Goal: Transaction & Acquisition: Register for event/course

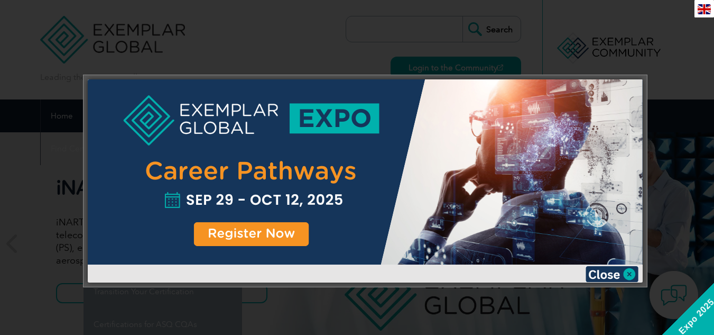
click at [277, 240] on div at bounding box center [365, 171] width 555 height 185
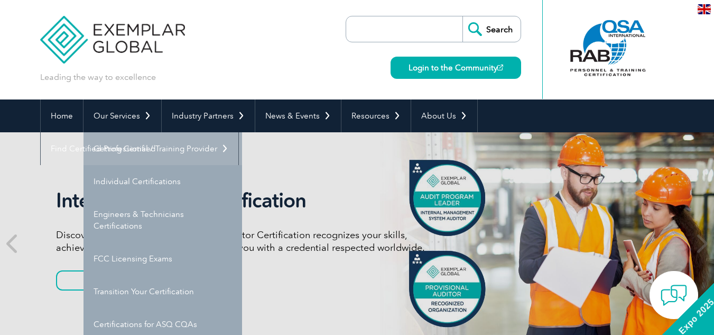
click at [157, 151] on link "Getting Certified" at bounding box center [163, 148] width 159 height 33
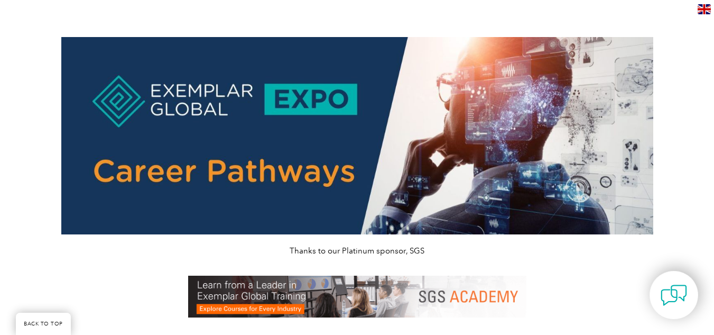
scroll to position [193, 0]
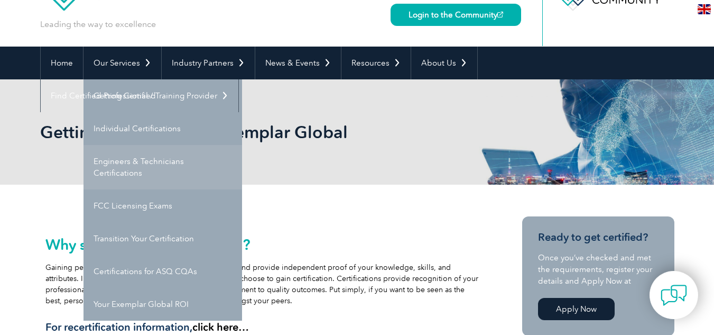
scroll to position [106, 0]
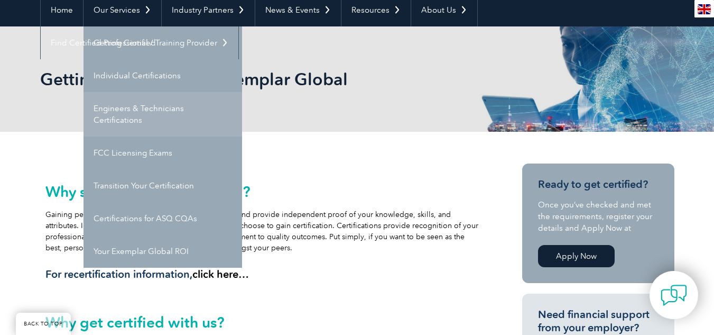
click at [145, 117] on link "Engineers & Technicians Certifications" at bounding box center [163, 114] width 159 height 44
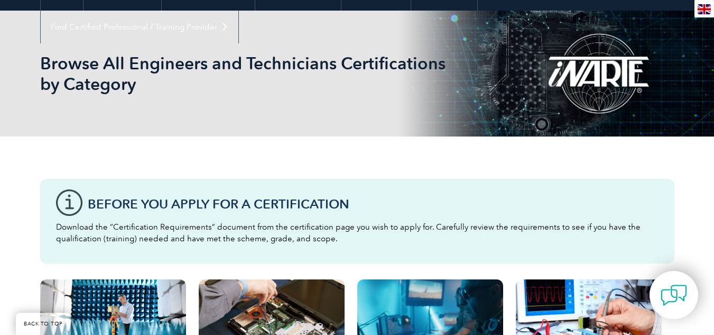
scroll to position [108, 0]
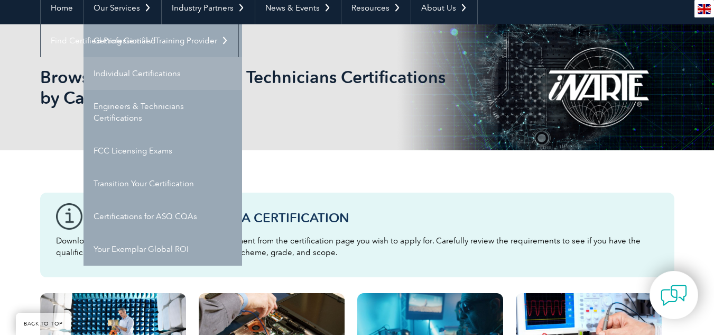
click at [116, 65] on link "Individual Certifications" at bounding box center [163, 73] width 159 height 33
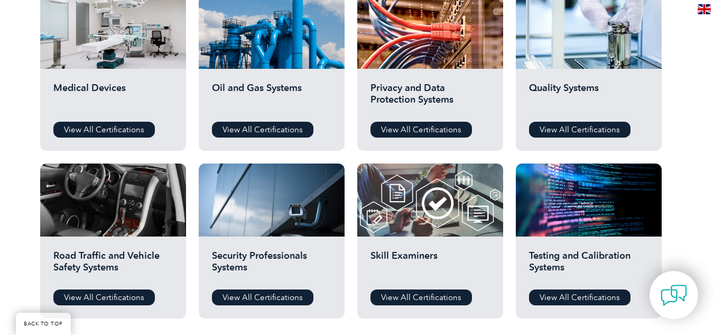
scroll to position [634, 0]
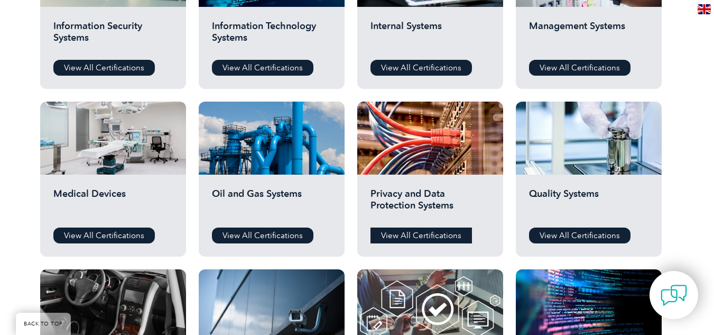
click at [430, 233] on link "View All Certifications" at bounding box center [420, 235] width 101 height 16
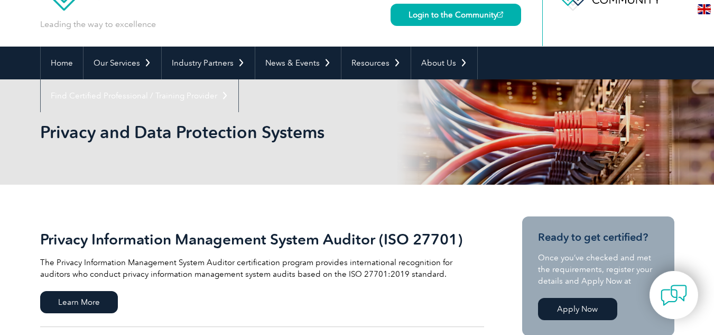
scroll to position [211, 0]
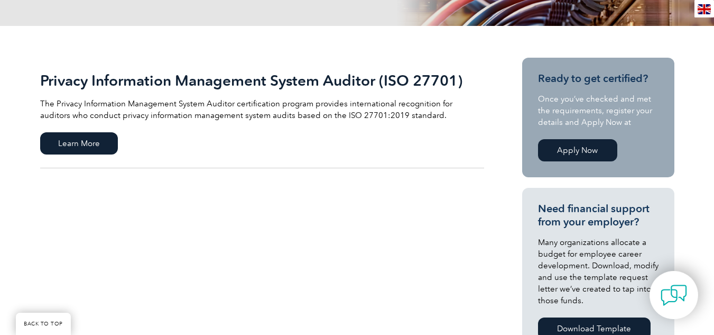
click at [577, 145] on link "Apply Now" at bounding box center [577, 150] width 79 height 22
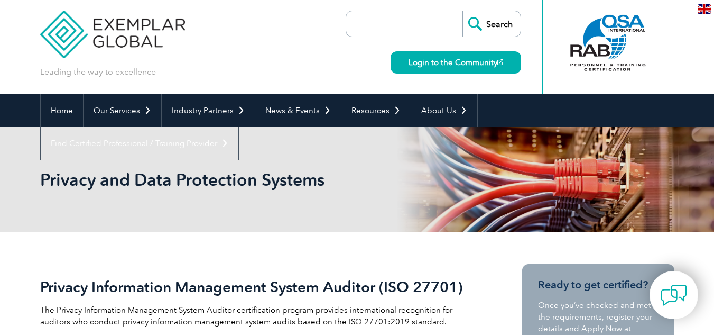
scroll to position [0, 0]
